Goal: Task Accomplishment & Management: Manage account settings

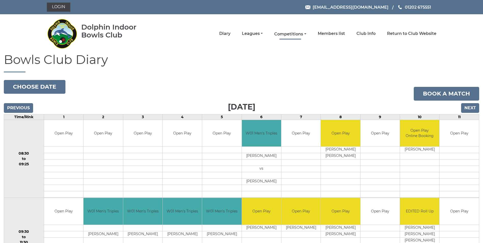
click at [301, 34] on link "Competitions" at bounding box center [290, 34] width 32 height 6
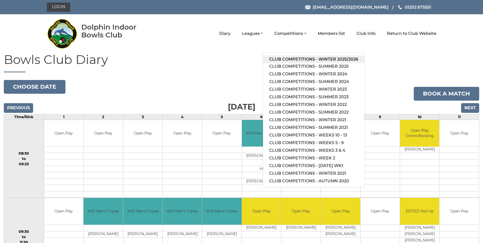
click at [309, 59] on link "Club competitions - Winter 2025/2026" at bounding box center [313, 59] width 101 height 8
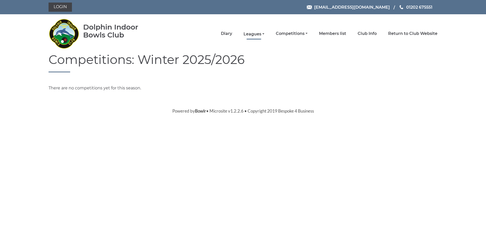
click at [258, 33] on link "Leagues" at bounding box center [254, 34] width 21 height 6
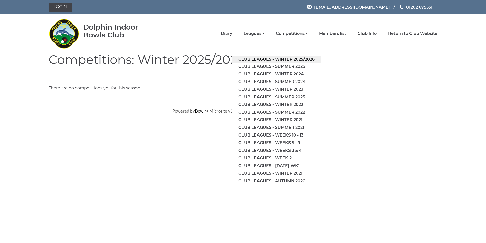
click at [267, 59] on link "Club leagues - Winter 2025/2026" at bounding box center [277, 59] width 89 height 8
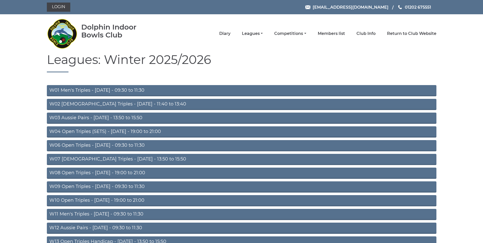
click at [119, 132] on link "W04 Open Triples (SETS) - Monday - 19:00 to 21:00" at bounding box center [241, 131] width 389 height 11
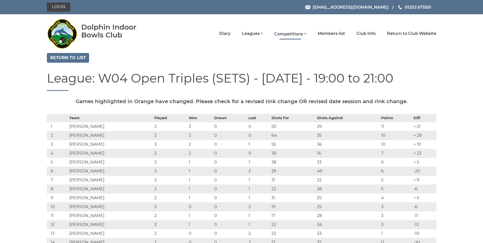
click at [300, 35] on link "Competitions" at bounding box center [290, 34] width 32 height 6
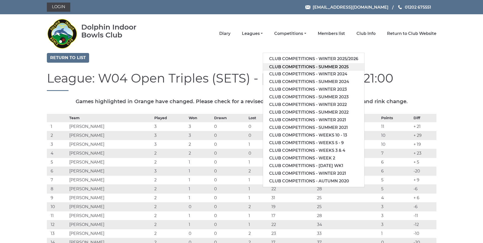
click at [306, 64] on link "Club competitions - Summer 2025" at bounding box center [313, 67] width 101 height 8
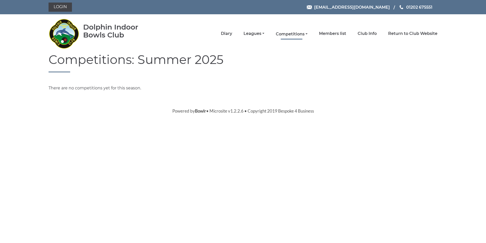
click at [296, 34] on link "Competitions" at bounding box center [292, 34] width 32 height 6
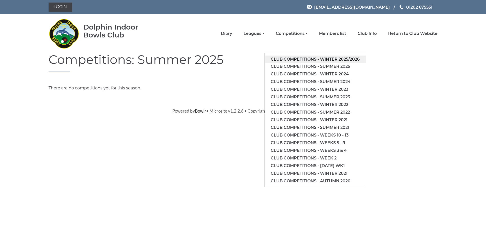
click at [309, 57] on link "Club competitions - Winter 2025/2026" at bounding box center [315, 59] width 101 height 8
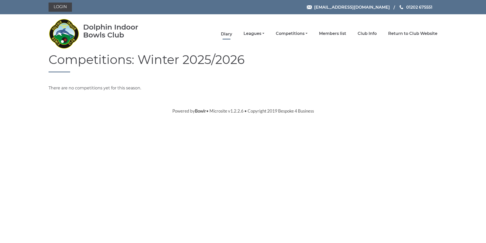
click at [228, 34] on link "Diary" at bounding box center [226, 34] width 11 height 6
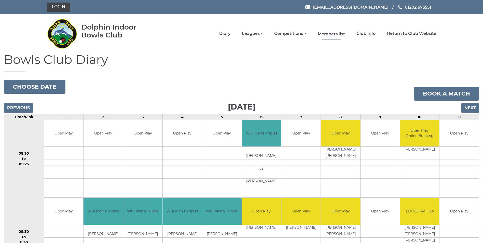
click at [326, 33] on link "Members list" at bounding box center [331, 34] width 27 height 6
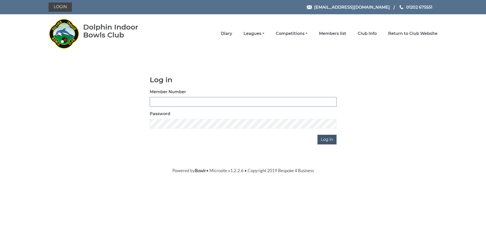
type input "4099"
click at [324, 140] on input "Log in" at bounding box center [327, 140] width 19 height 10
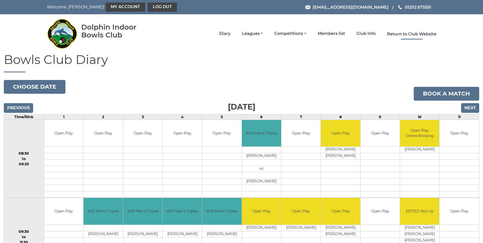
click at [414, 33] on link "Return to Club Website" at bounding box center [411, 34] width 49 height 6
